Goal: Task Accomplishment & Management: Use online tool/utility

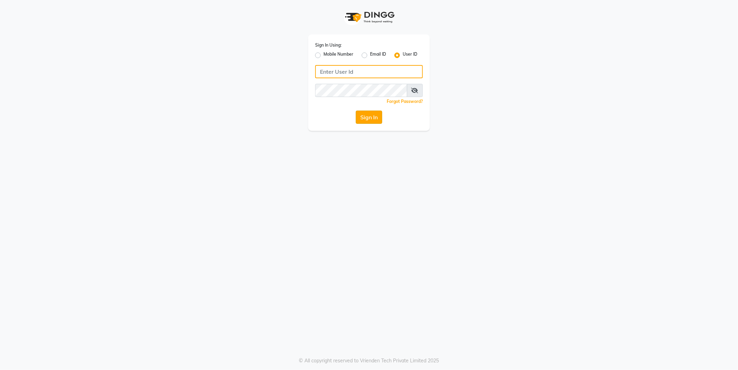
type input "e2555-01"
click at [366, 120] on button "Sign In" at bounding box center [369, 117] width 26 height 13
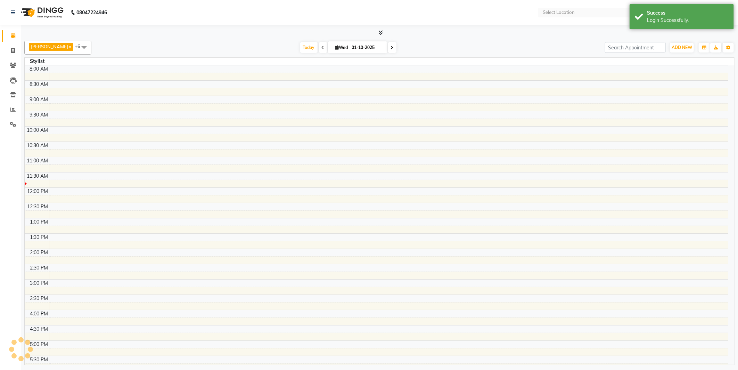
select select "en"
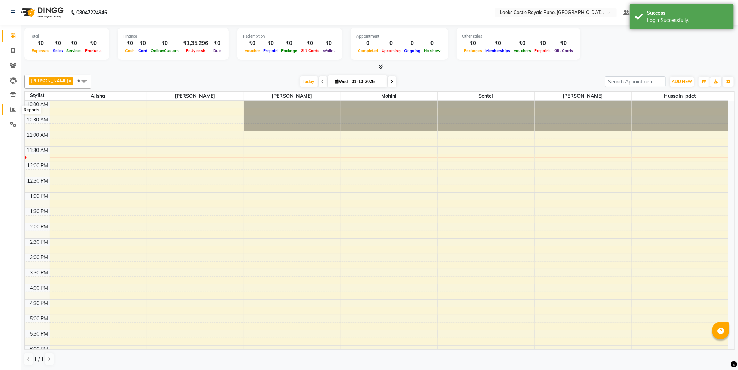
click at [13, 112] on icon at bounding box center [12, 109] width 5 height 5
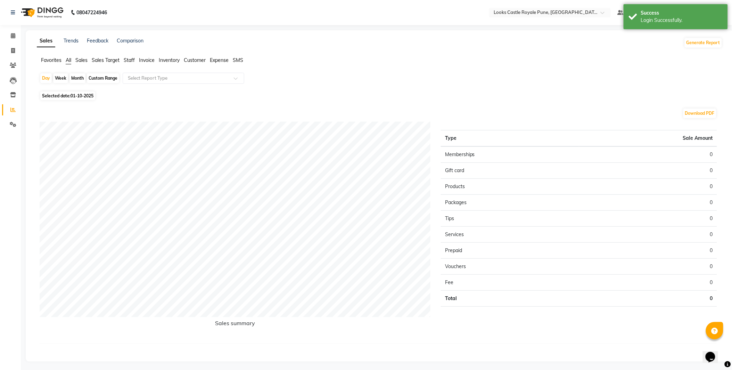
click at [128, 61] on span "Staff" at bounding box center [129, 60] width 11 height 6
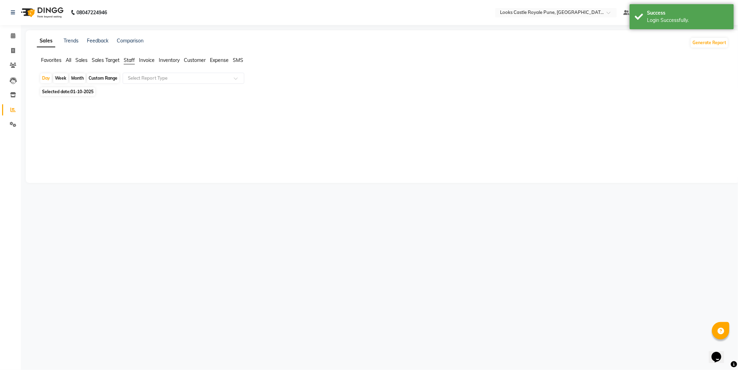
click at [88, 91] on span "01-10-2025" at bounding box center [82, 91] width 23 height 5
select select "10"
select select "2025"
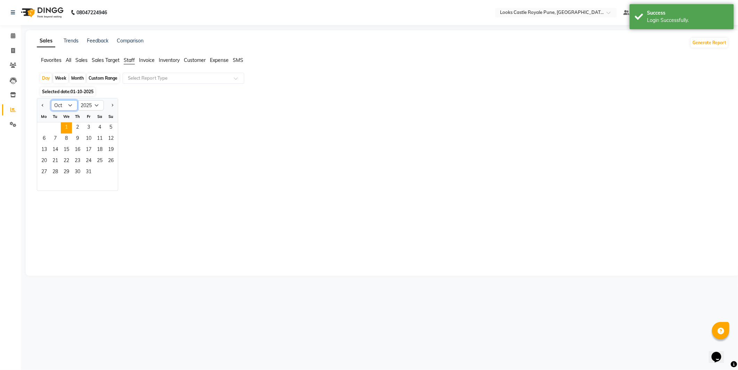
click at [72, 106] on select "Jan Feb Mar Apr May Jun [DATE] Aug Sep Oct Nov Dec" at bounding box center [64, 105] width 26 height 10
select select "9"
click at [51, 100] on select "Jan Feb Mar Apr May Jun [DATE] Aug Sep Oct Nov Dec" at bounding box center [64, 105] width 26 height 10
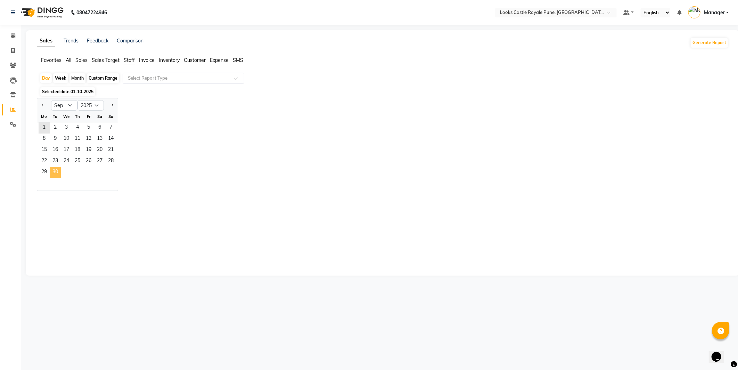
click at [53, 171] on span "30" at bounding box center [55, 172] width 11 height 11
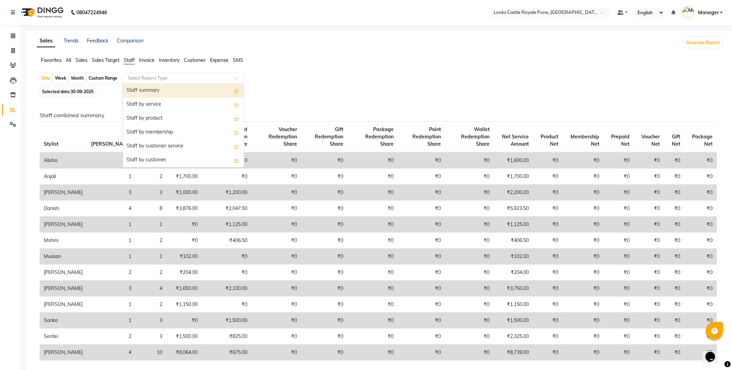
click at [164, 78] on input "text" at bounding box center [177, 78] width 100 height 7
click at [163, 106] on div "Staff by service" at bounding box center [183, 105] width 121 height 14
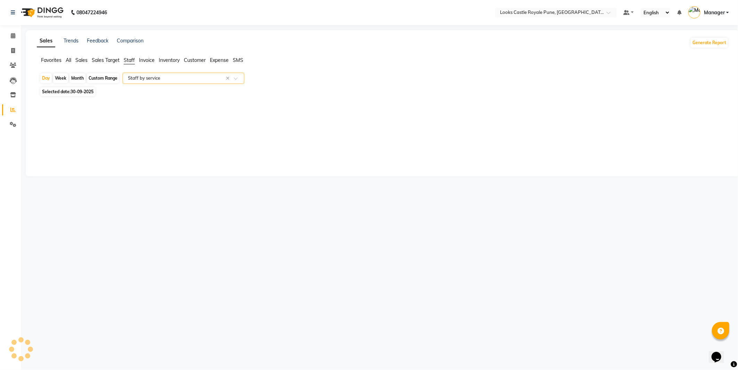
select select "full_report"
select select "csv"
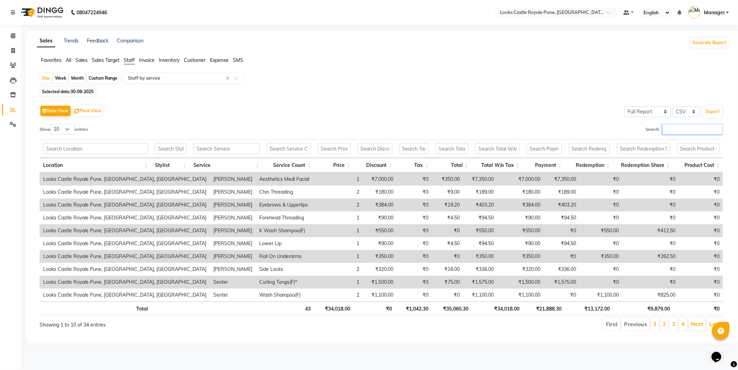
click at [676, 131] on input "Search:" at bounding box center [693, 129] width 61 height 11
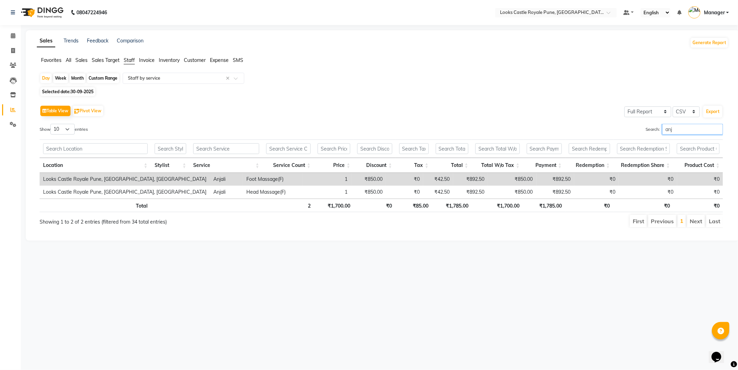
click at [679, 133] on input "anj" at bounding box center [693, 129] width 61 height 11
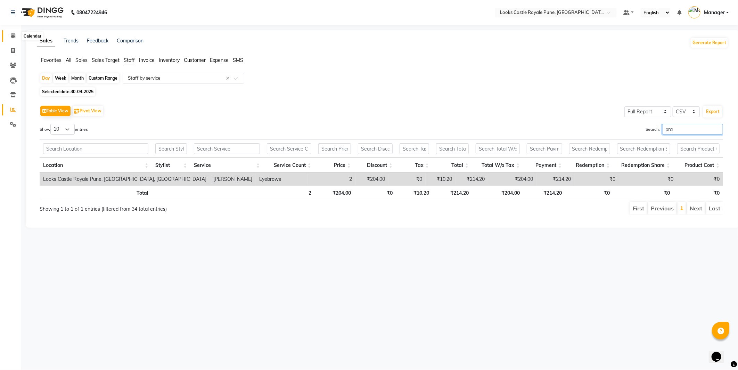
type input "pra"
click at [14, 37] on icon at bounding box center [13, 35] width 5 height 5
